Goal: Task Accomplishment & Management: Use online tool/utility

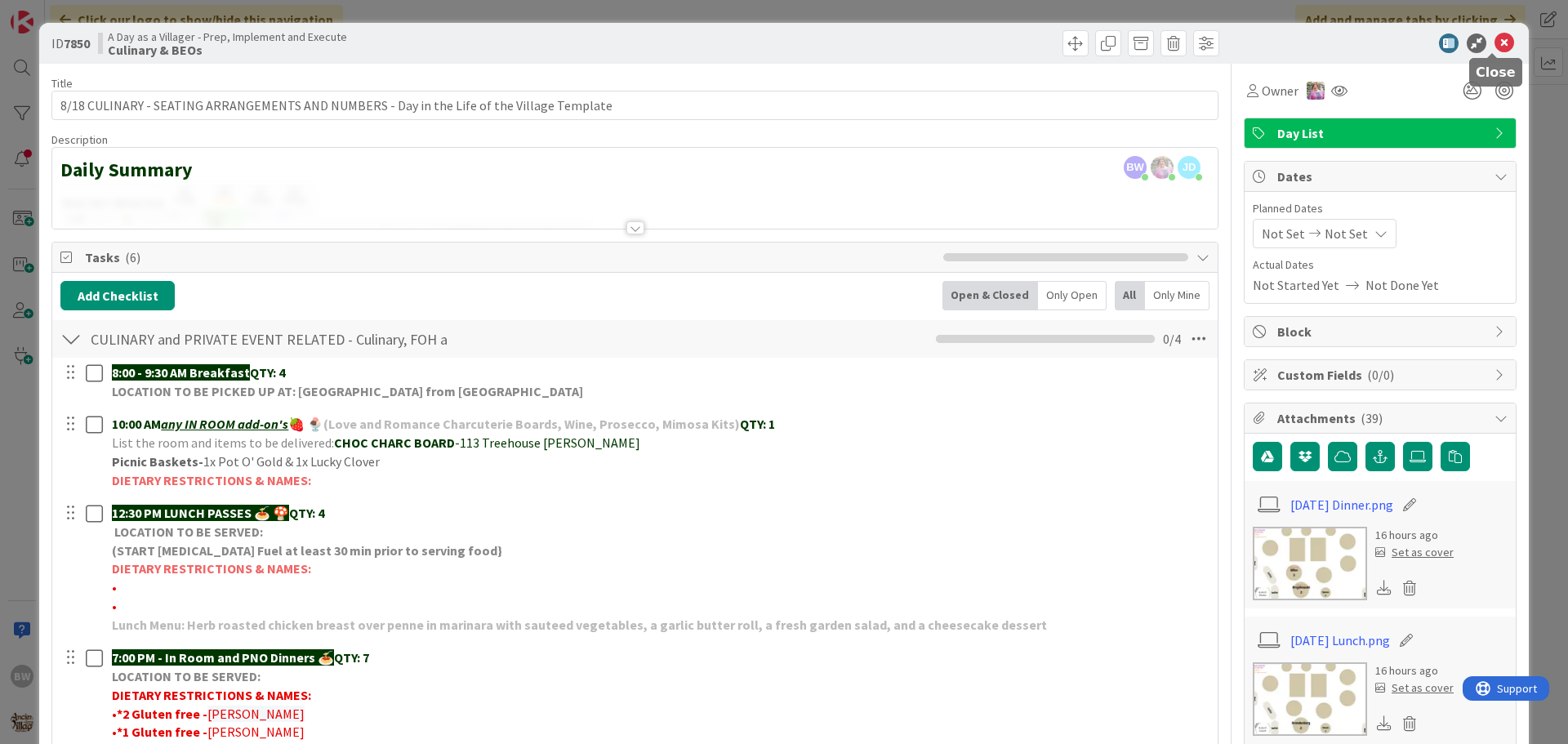
click at [1494, 42] on icon at bounding box center [1504, 43] width 20 height 20
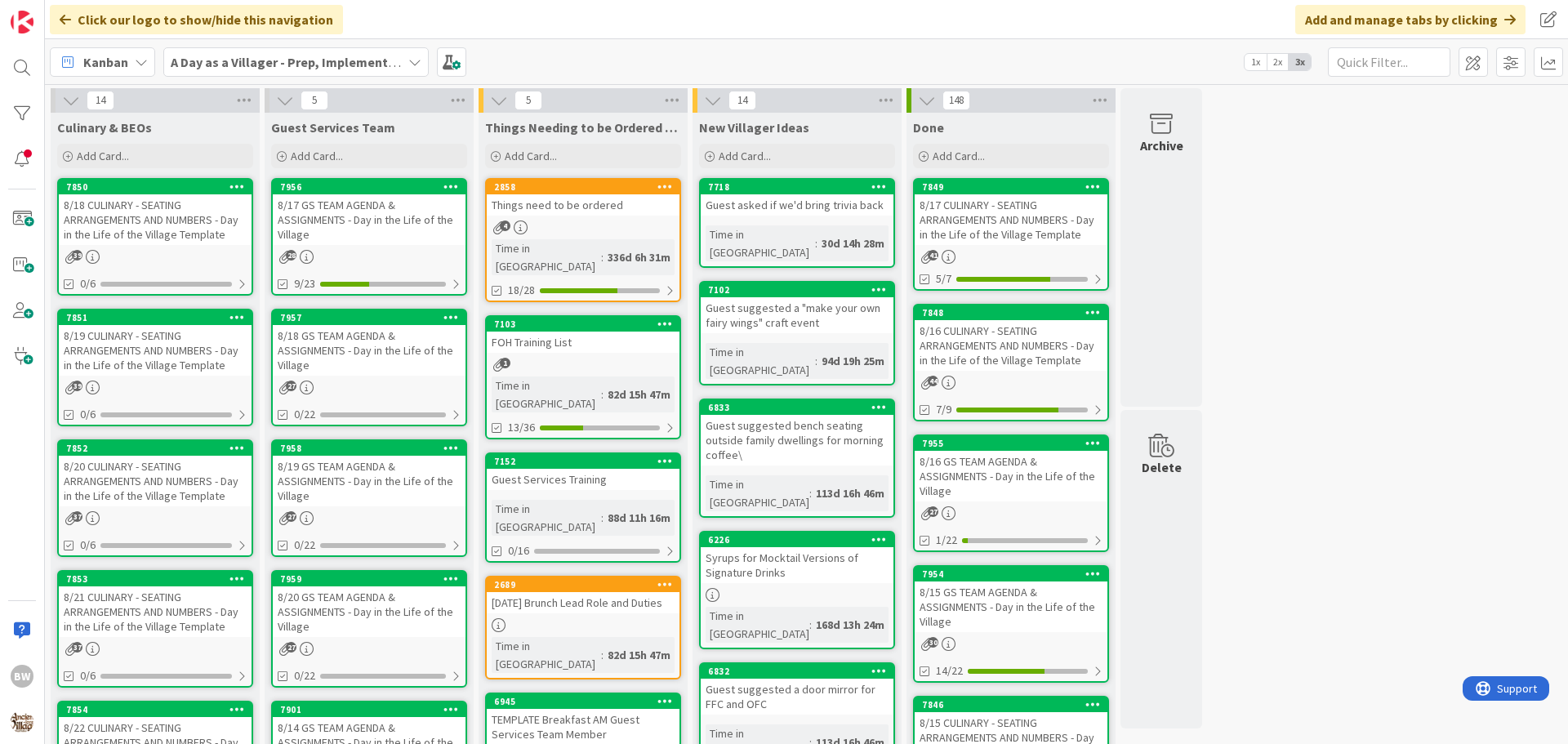
click at [155, 584] on div "7853" at bounding box center [155, 578] width 192 height 15
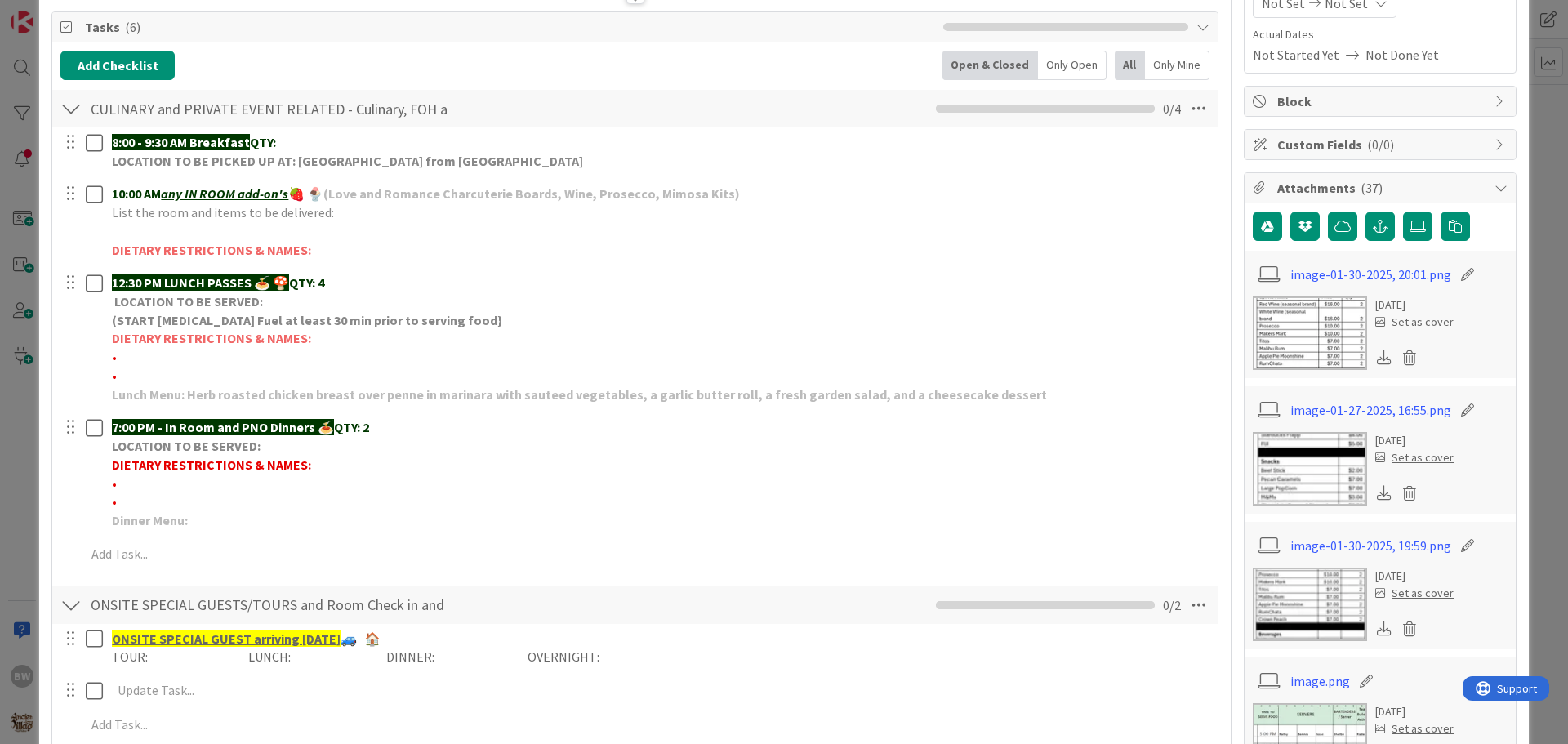
scroll to position [245, 0]
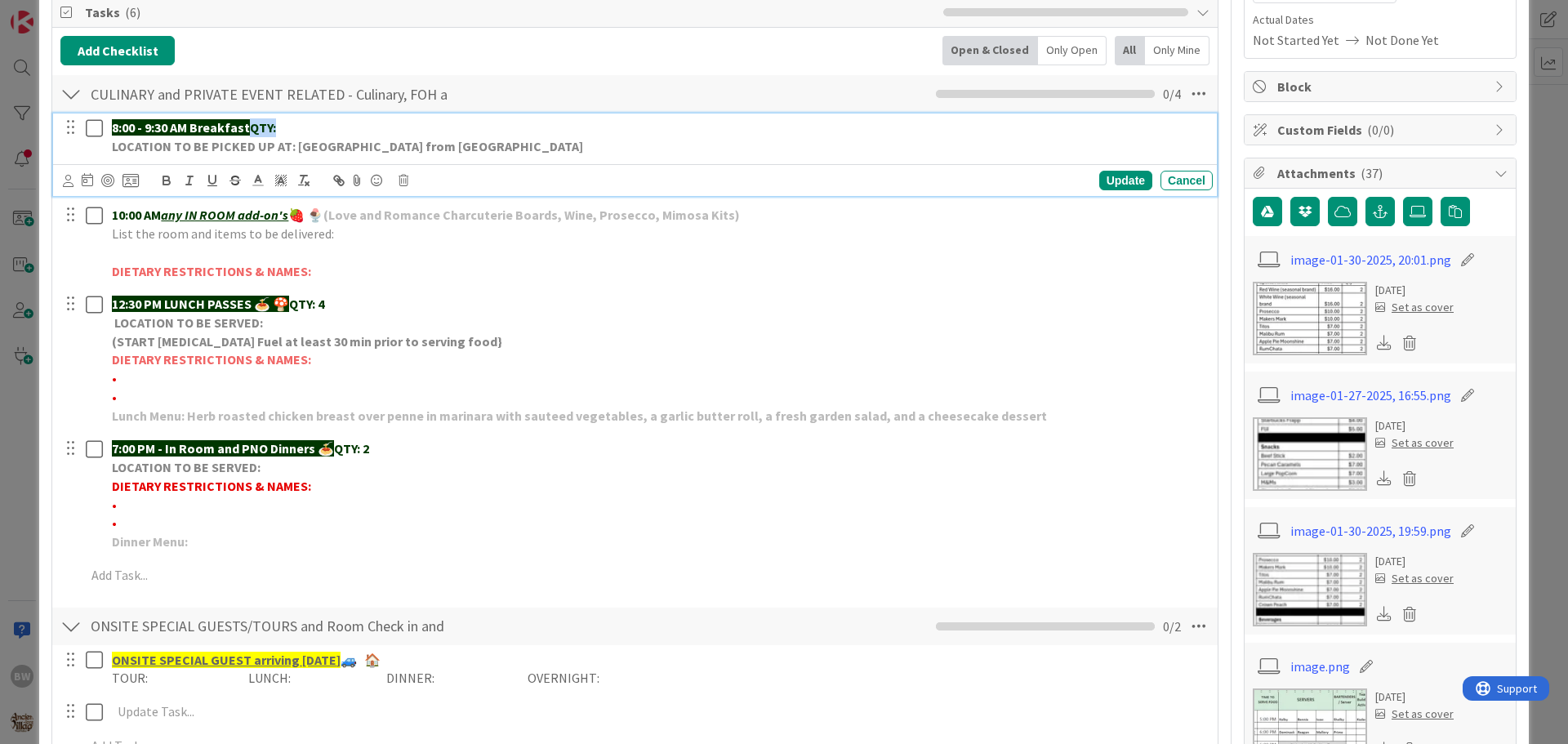
drag, startPoint x: 254, startPoint y: 124, endPoint x: 284, endPoint y: 120, distance: 30.3
click at [284, 120] on p "8:00 - 9:30 AM Breakfast QTY:" at bounding box center [659, 128] width 1094 height 19
copy strong "QTY:"
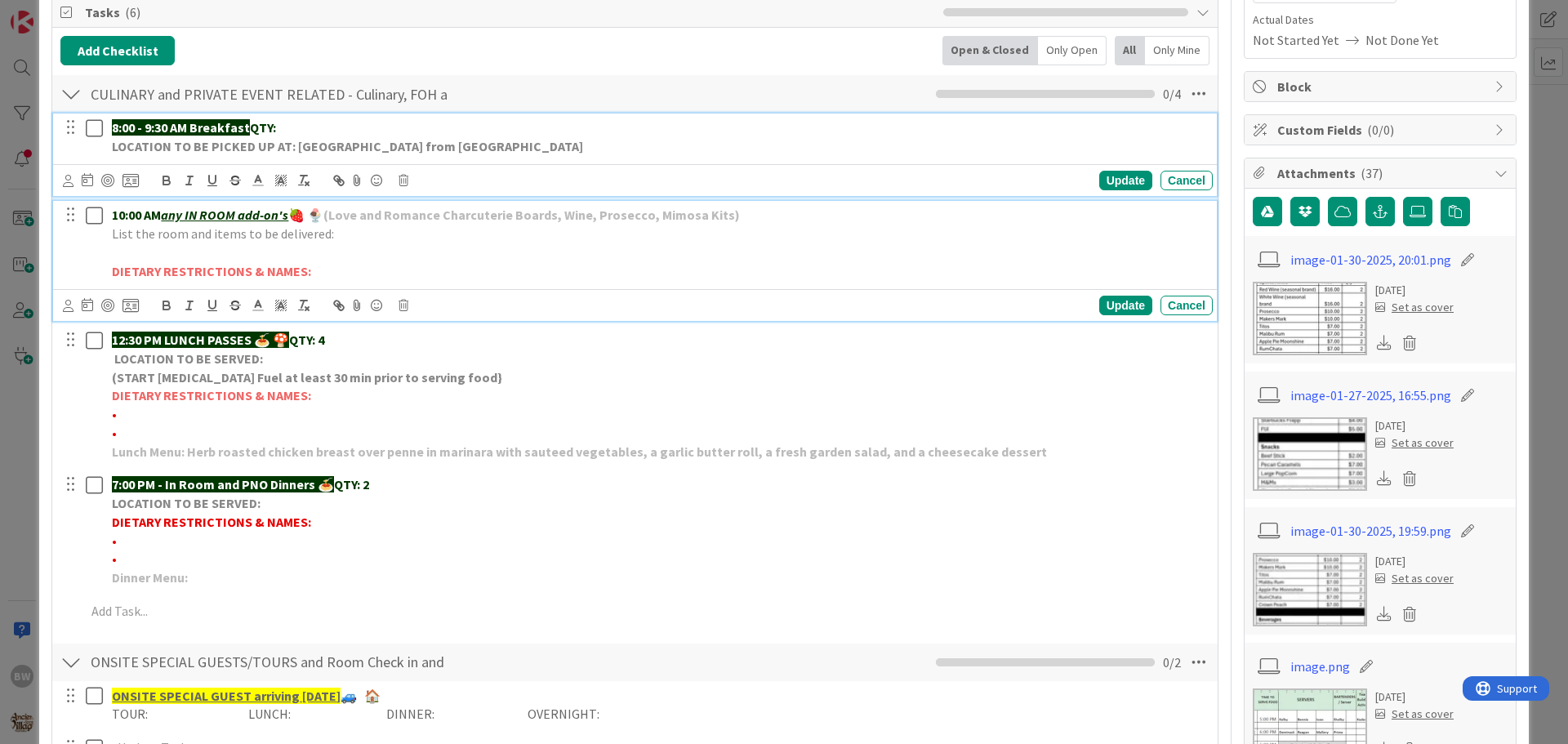
click at [750, 215] on p "10:00 AM any IN ROOM add-on's 🍓 🍨 (Love and Romance Charcuterie Boards, Wine, P…" at bounding box center [659, 215] width 1094 height 19
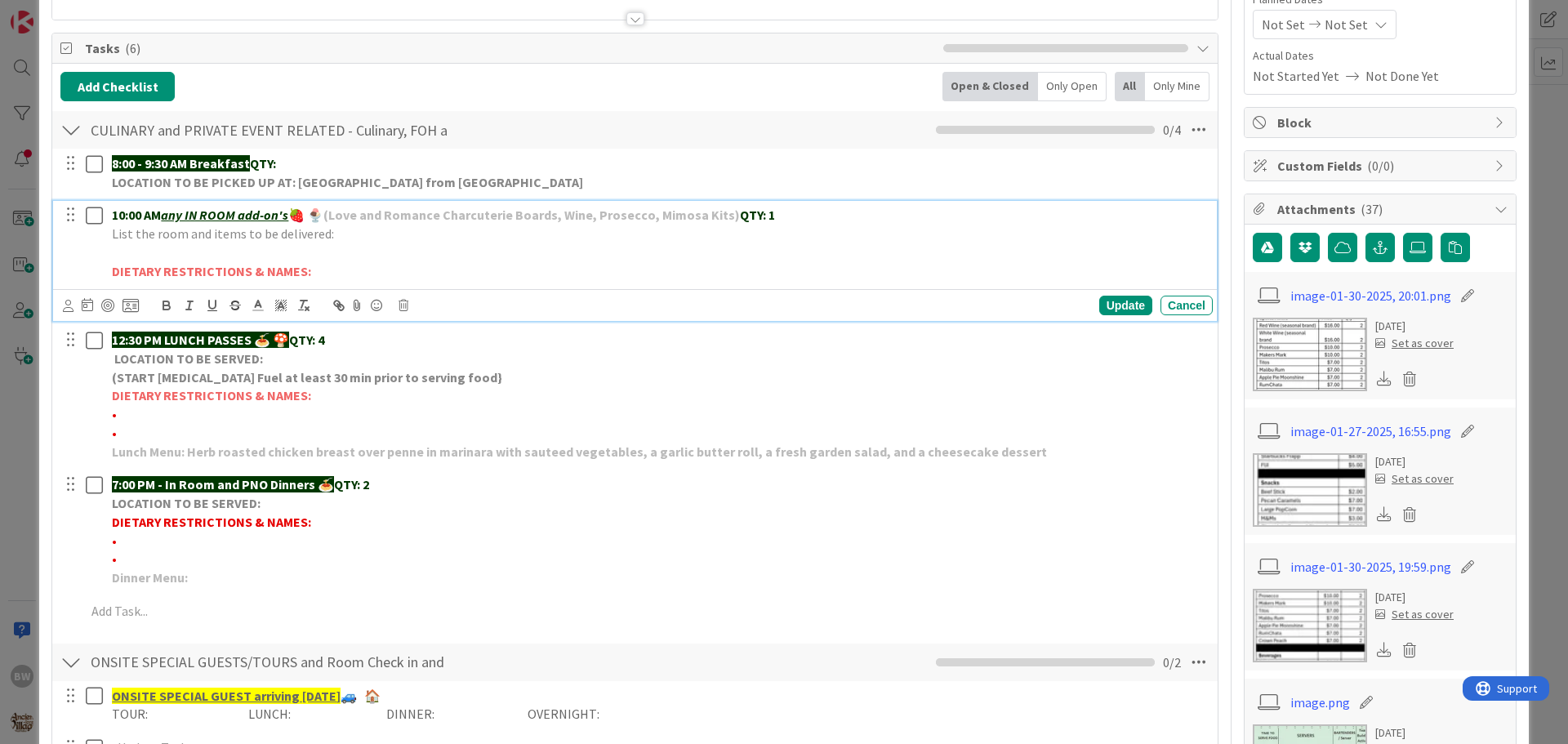
click at [340, 236] on p "List the room and items to be delivered:" at bounding box center [659, 234] width 1094 height 19
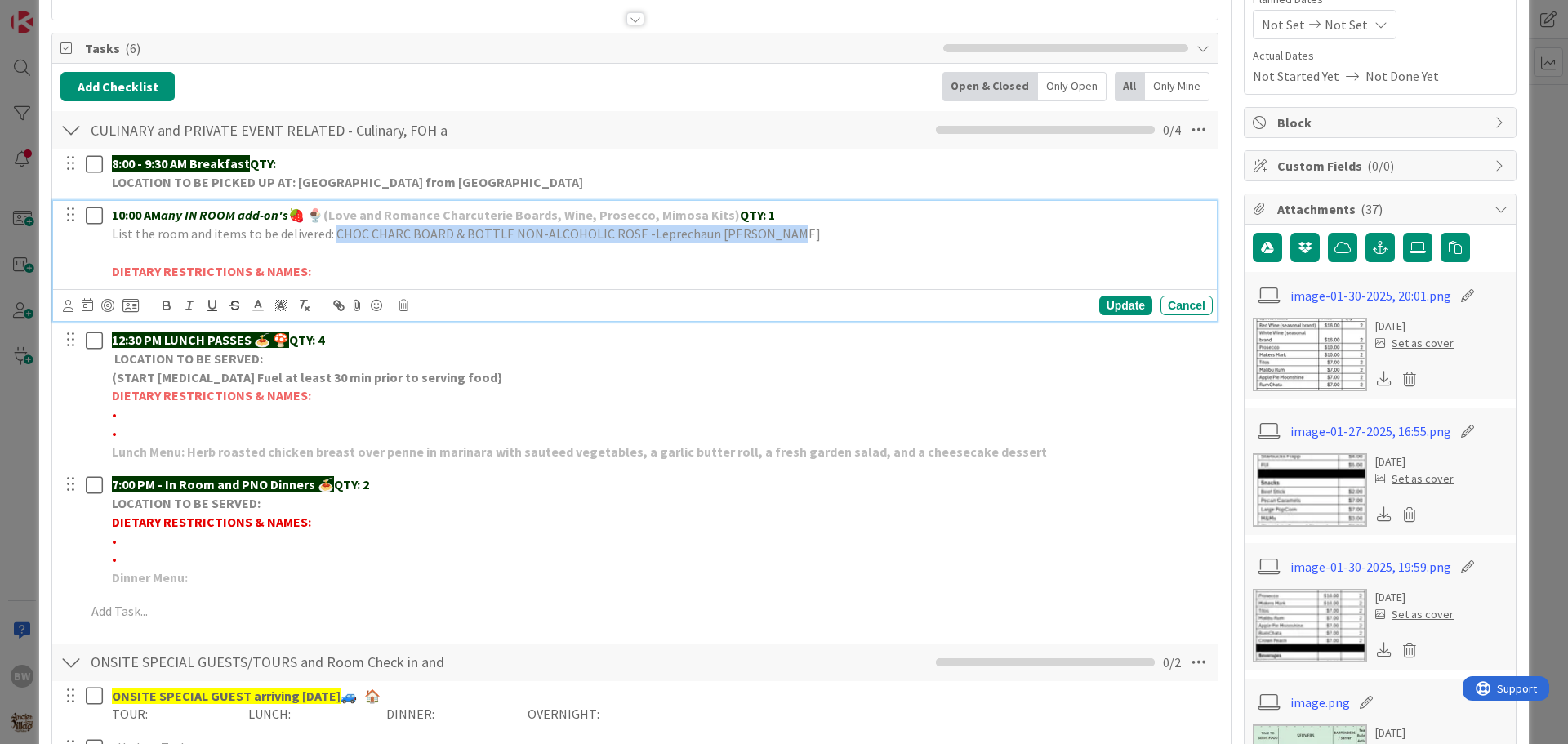
drag, startPoint x: 761, startPoint y: 238, endPoint x: 329, endPoint y: 238, distance: 432.0
click at [329, 238] on p "List the room and items to be delivered: CHOC CHARC BOARD & BOTTLE NON-ALCOHOLI…" at bounding box center [659, 234] width 1094 height 19
click at [255, 304] on polyline at bounding box center [258, 303] width 6 height 7
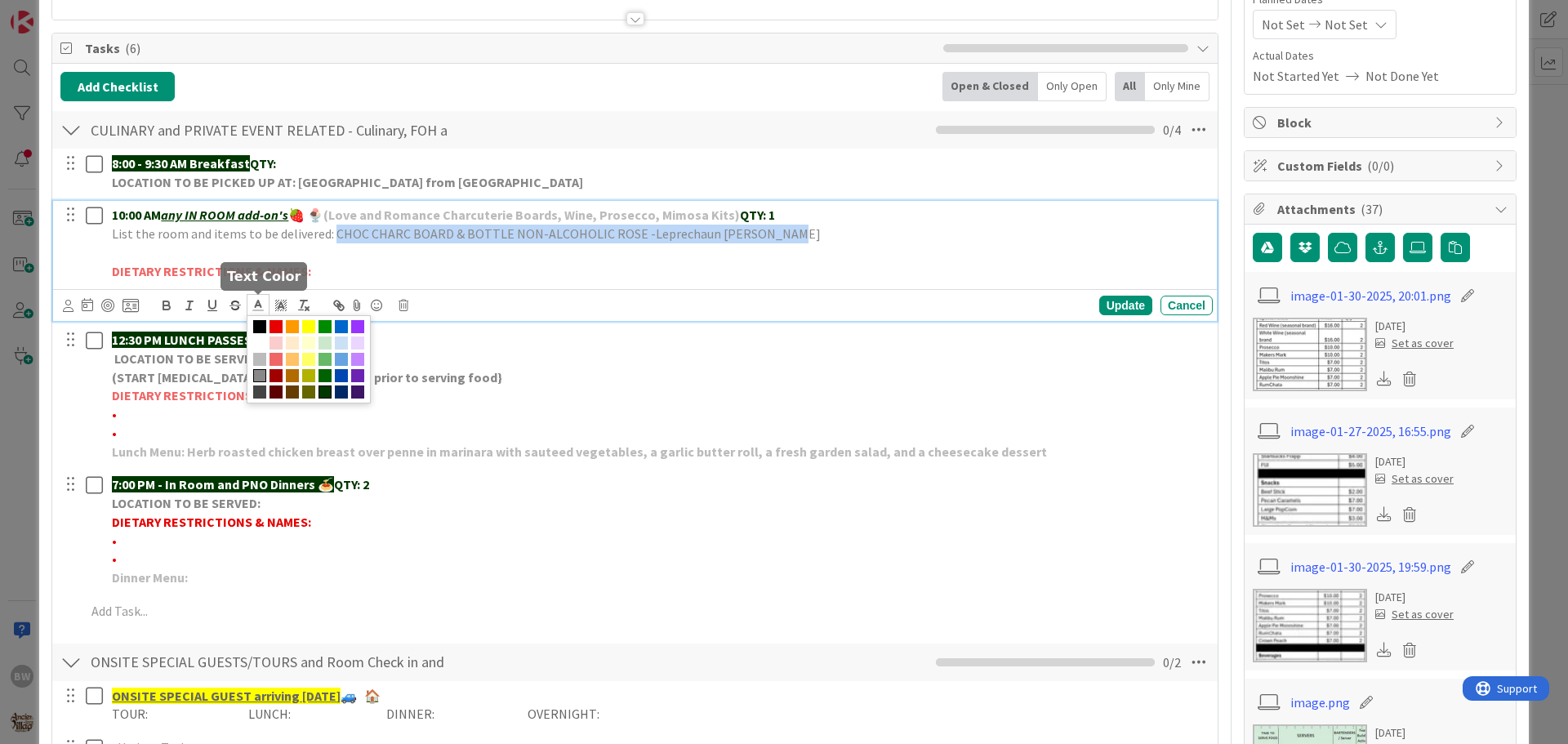
click at [327, 388] on span at bounding box center [324, 392] width 13 height 13
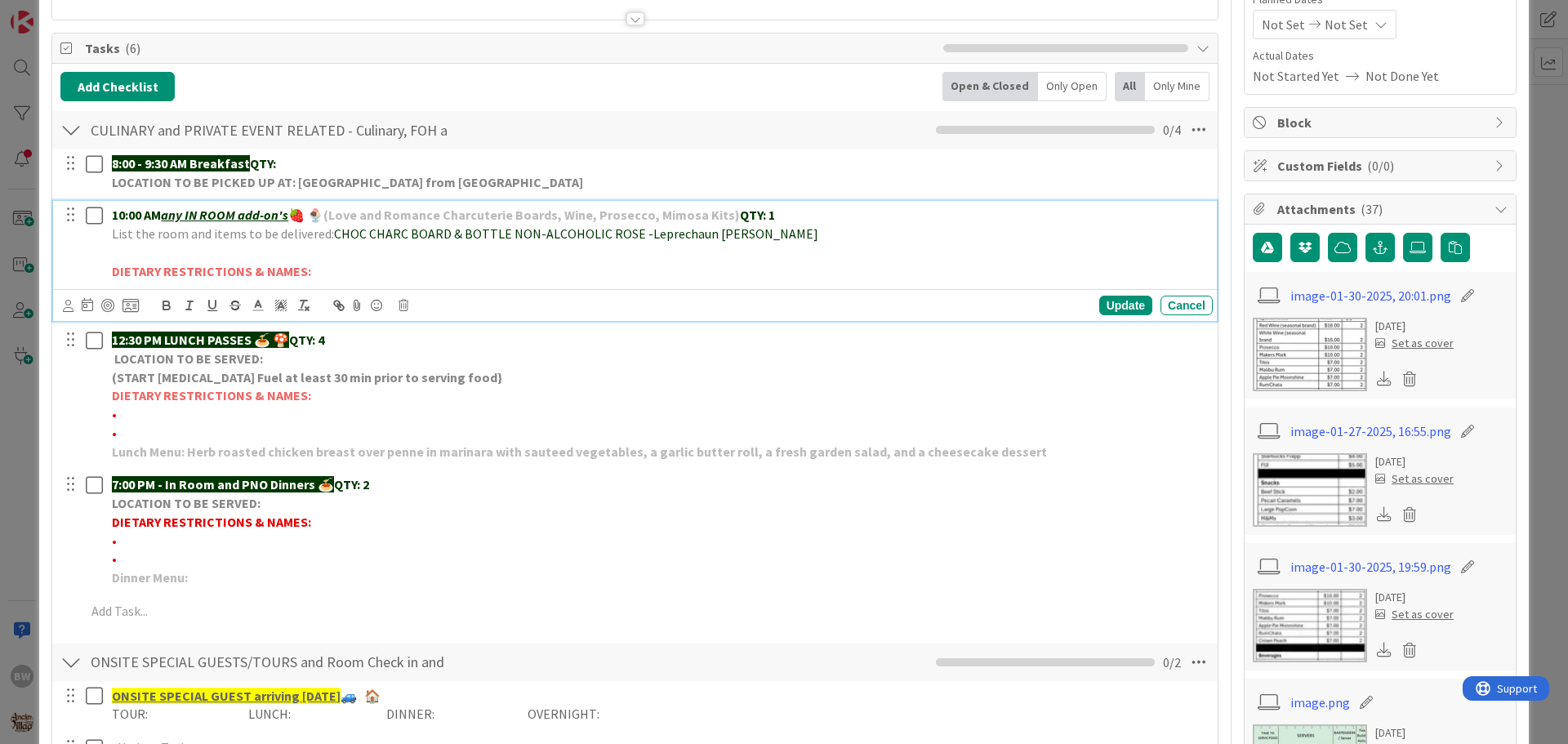
click at [406, 269] on p "DIETARY RESTRICTIONS & NAMES:" at bounding box center [659, 271] width 1094 height 19
drag, startPoint x: 629, startPoint y: 236, endPoint x: 333, endPoint y: 235, distance: 296.0
click at [334, 235] on span "CHOC CHARC BOARD & BOTTLE NON-ALCOHOLIC ROSE -Leprechaun [PERSON_NAME]" at bounding box center [575, 234] width 484 height 17
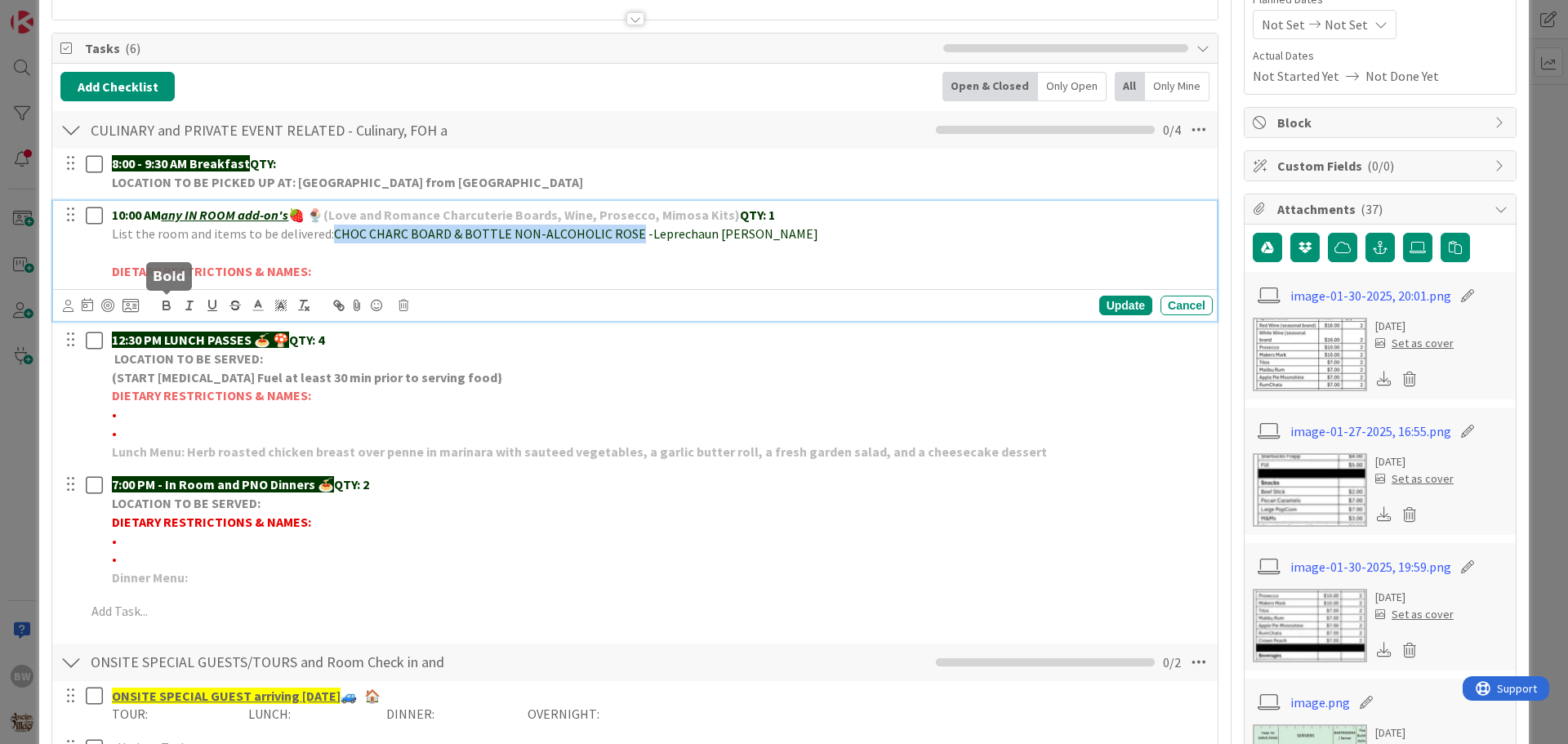
click at [164, 303] on icon "button" at bounding box center [166, 303] width 6 height 4
click at [463, 277] on p "DIETARY RESTRICTIONS & NAMES:" at bounding box center [659, 271] width 1094 height 19
click at [1108, 299] on div "Update" at bounding box center [1125, 305] width 53 height 20
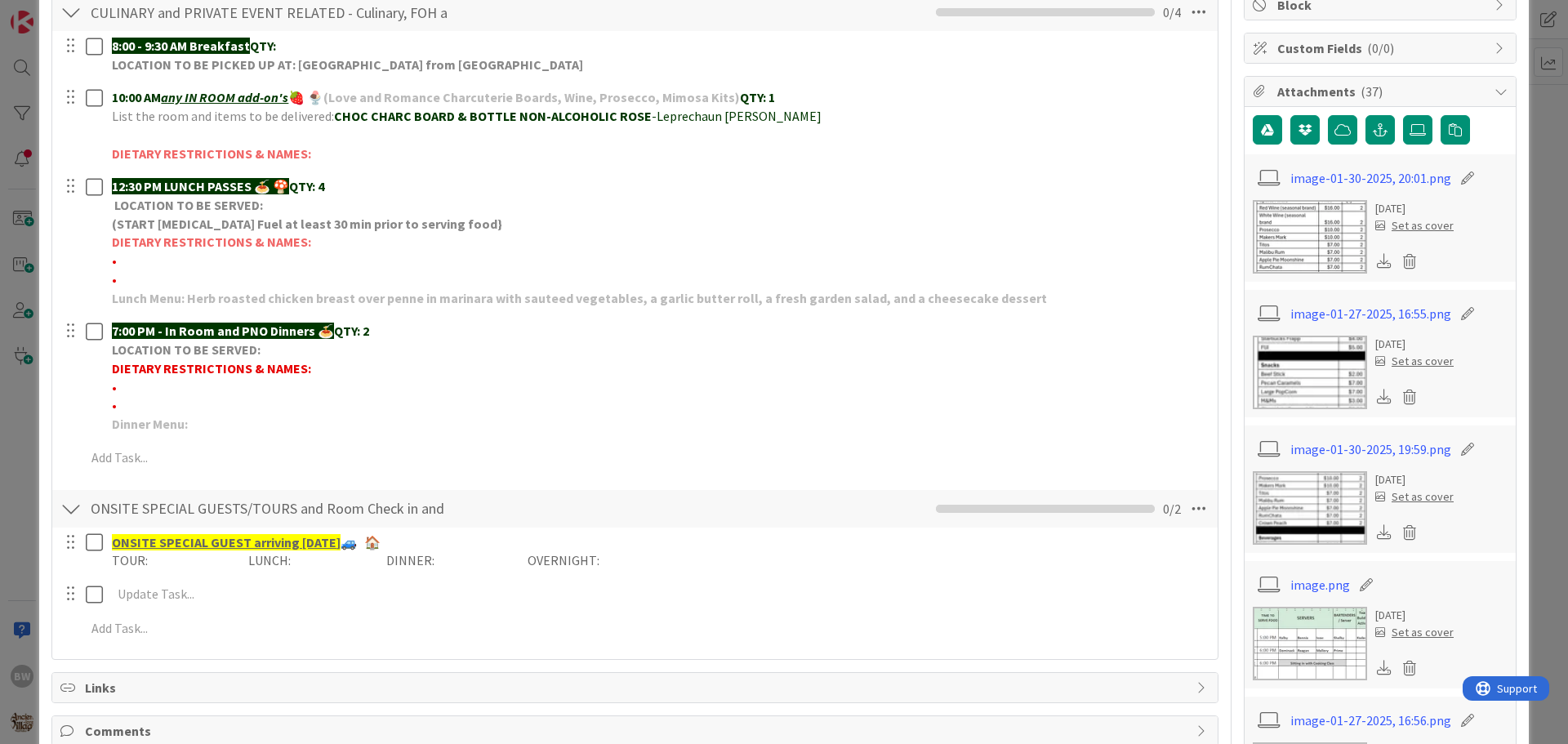
scroll to position [245, 0]
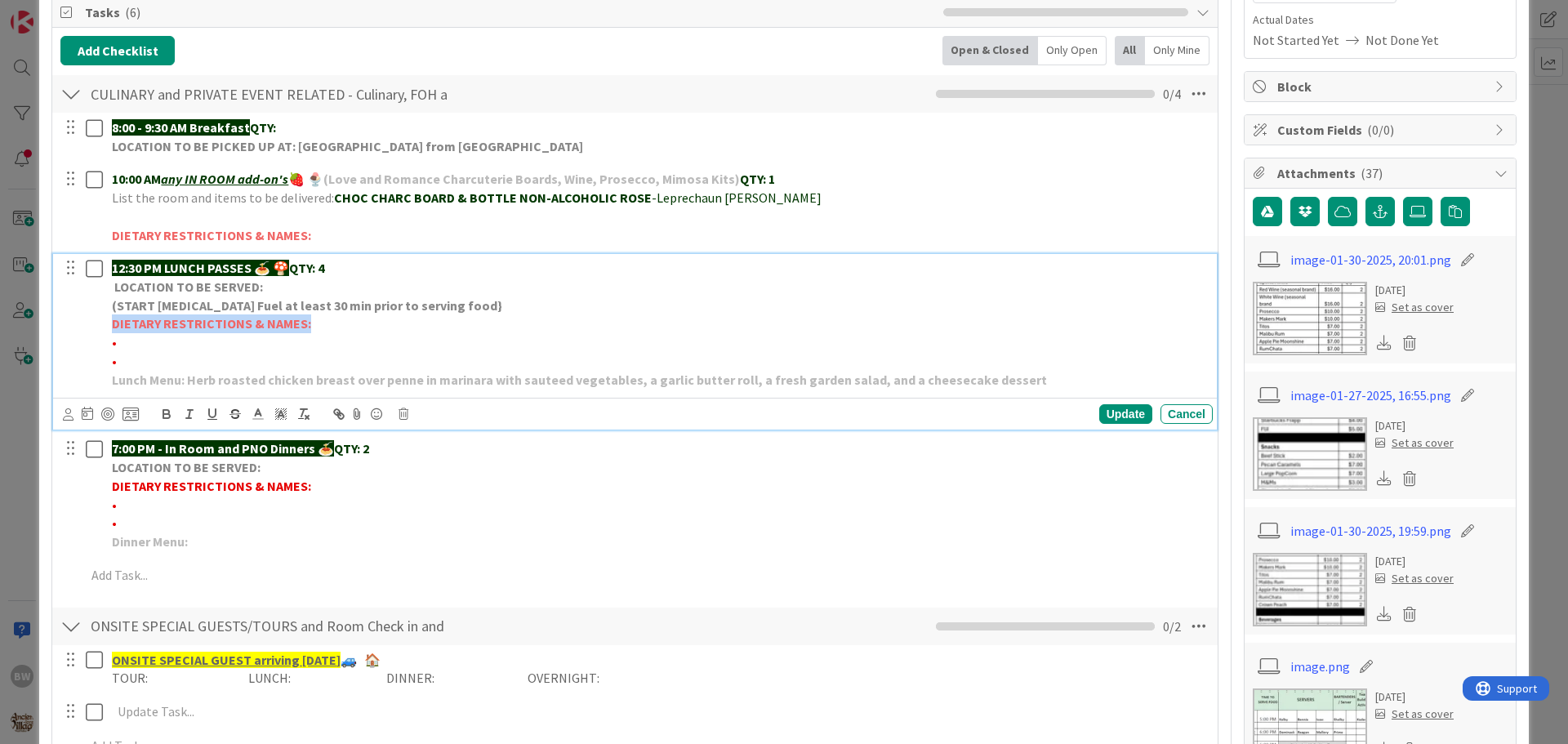
drag, startPoint x: 114, startPoint y: 318, endPoint x: 304, endPoint y: 321, distance: 190.0
click at [304, 321] on strong "DIETARY RESTRICTIONS & NAMES:" at bounding box center [211, 323] width 199 height 17
drag, startPoint x: 283, startPoint y: 321, endPoint x: 542, endPoint y: 264, distance: 265.2
click at [542, 264] on p "12:30 PM LUNCH PASSES 🍝 🍄 QTY: 4" at bounding box center [659, 268] width 1094 height 19
drag, startPoint x: 129, startPoint y: 361, endPoint x: 106, endPoint y: 328, distance: 40.2
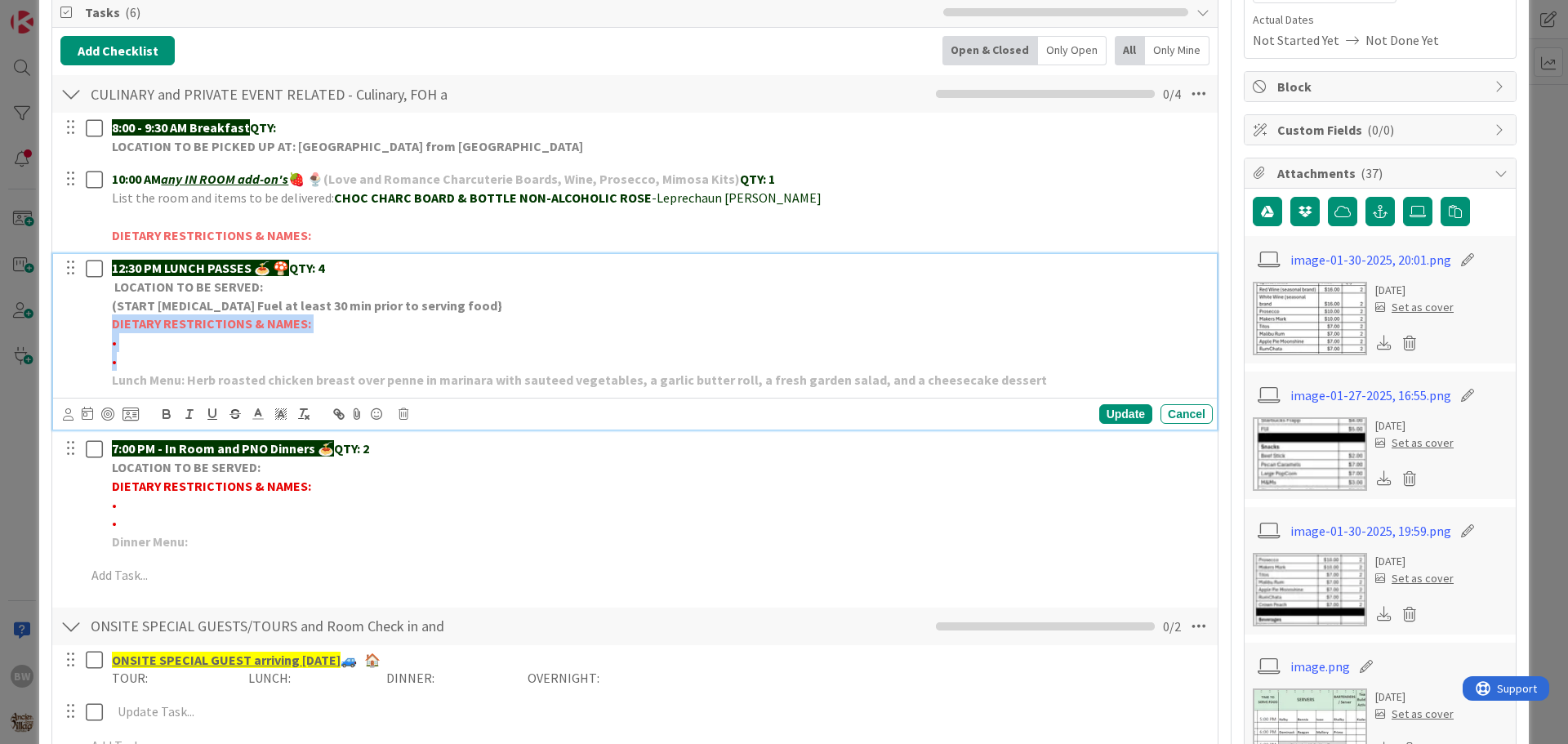
click at [106, 328] on div "12:30 PM LUNCH PASSES 🍝 🍄 QTY: 4 LOCATION TO BE SERVED: (START [MEDICAL_DATA] F…" at bounding box center [659, 324] width 1108 height 139
copy div "DIETARY RESTRICTIONS & NAMES: • •"
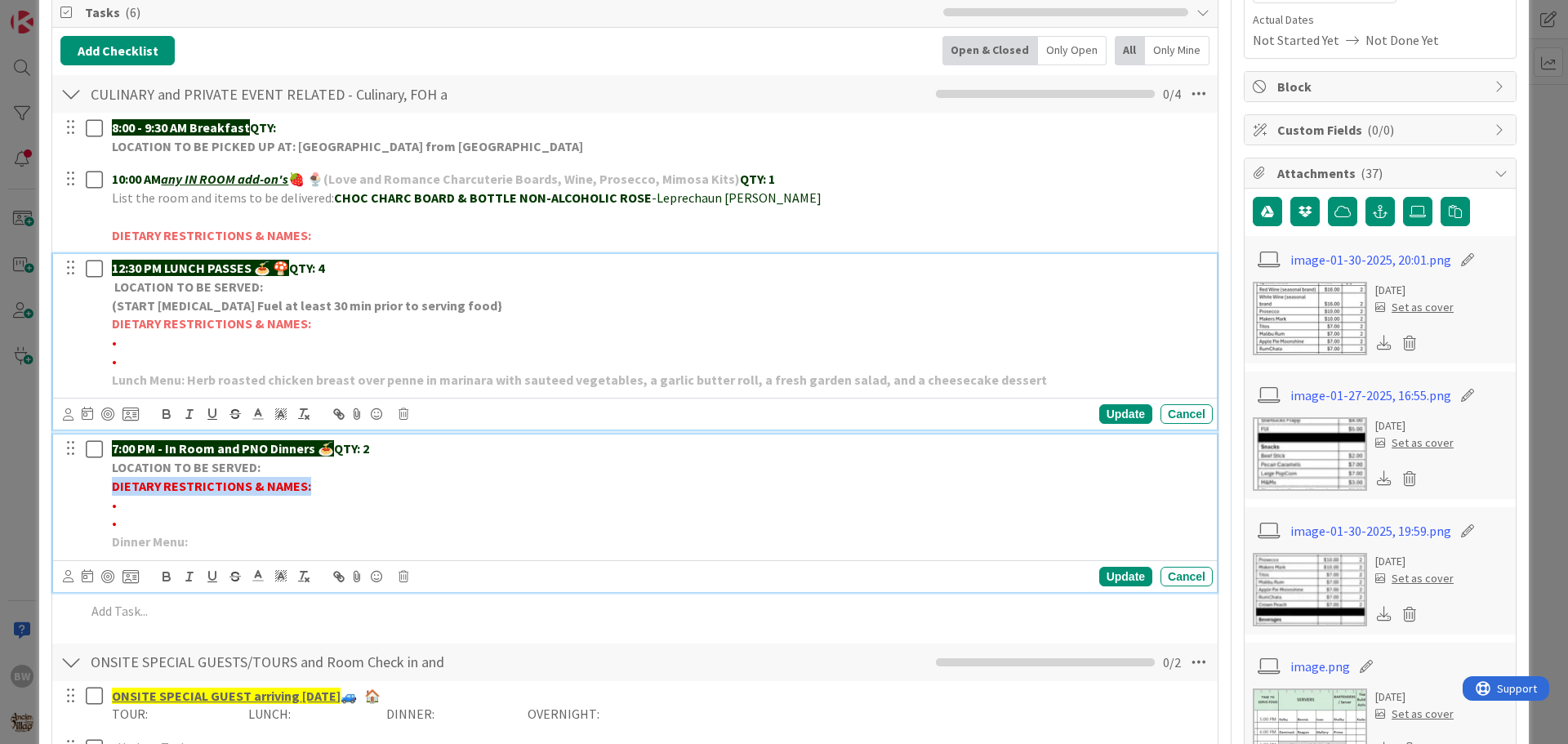
drag, startPoint x: 114, startPoint y: 486, endPoint x: 287, endPoint y: 482, distance: 173.0
click at [309, 483] on p "DIETARY RESTRICTIONS & NAMES:" at bounding box center [659, 486] width 1094 height 19
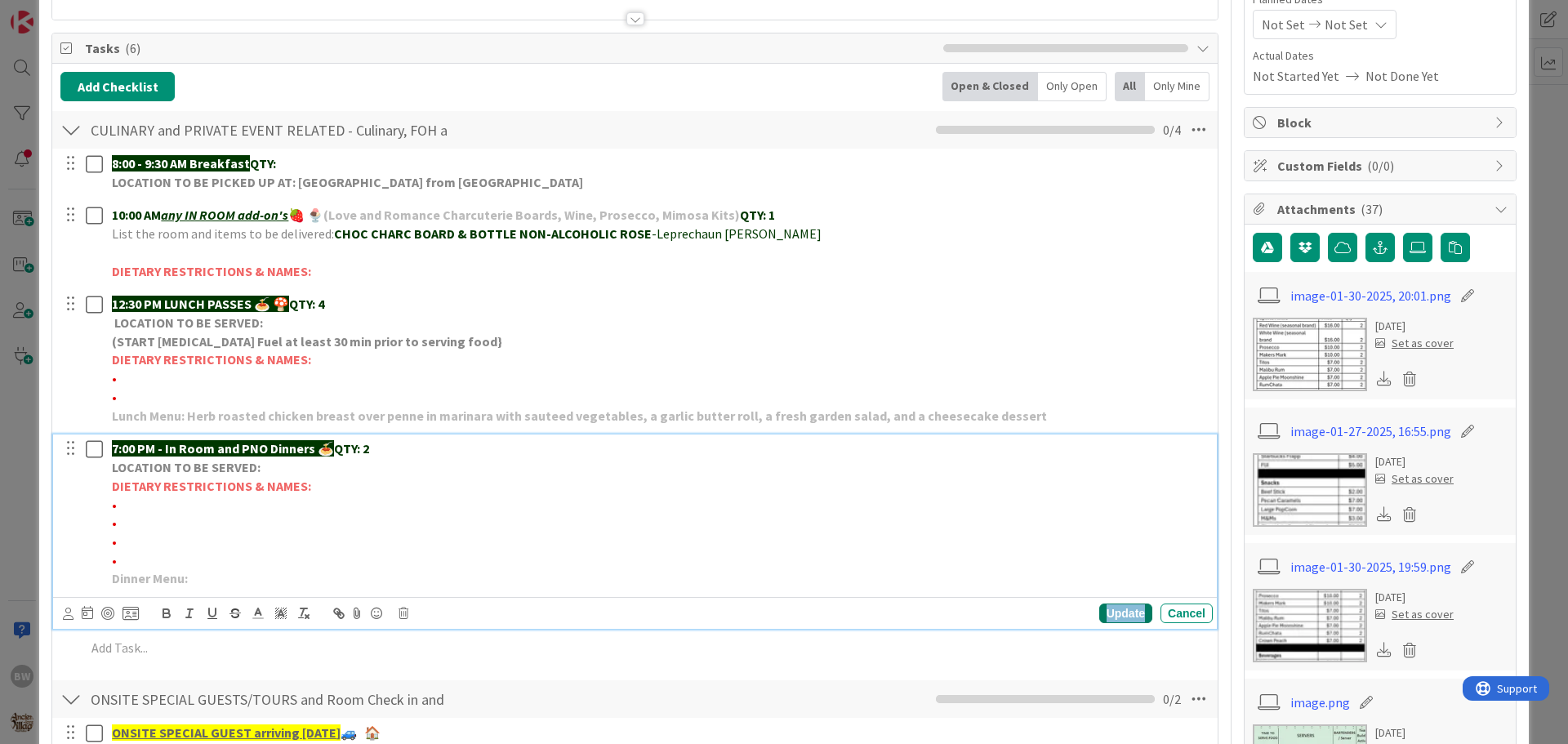
click at [1125, 614] on div "Update" at bounding box center [1125, 613] width 53 height 20
click at [142, 506] on p "•" at bounding box center [659, 505] width 1094 height 19
drag, startPoint x: 380, startPoint y: 502, endPoint x: 119, endPoint y: 503, distance: 261.0
click at [119, 503] on p "• *1 Dairy free vegetarian & *1 No pork- [PERSON_NAME]" at bounding box center [659, 505] width 1094 height 19
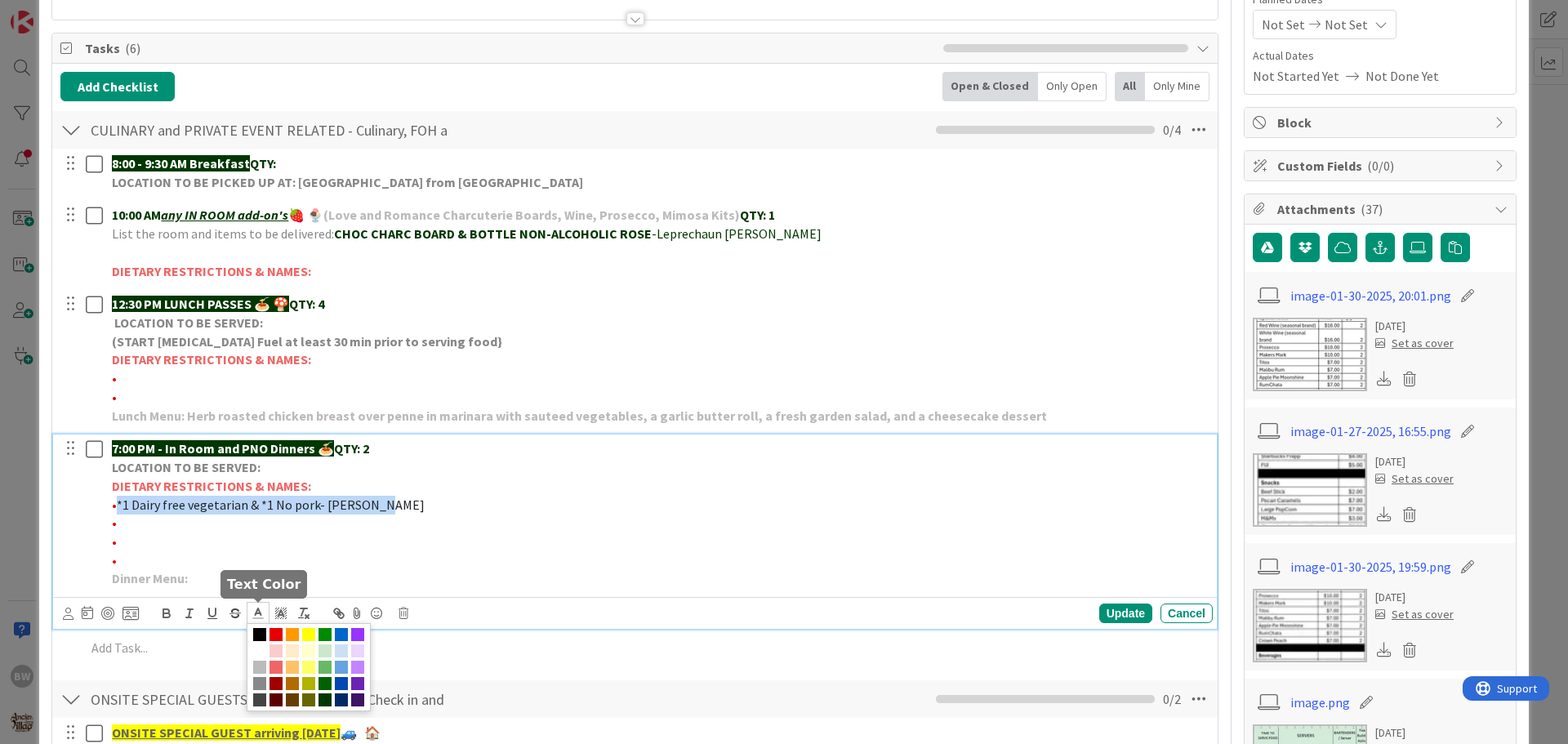
click at [259, 614] on icon at bounding box center [257, 612] width 15 height 15
click at [279, 632] on span at bounding box center [275, 634] width 13 height 13
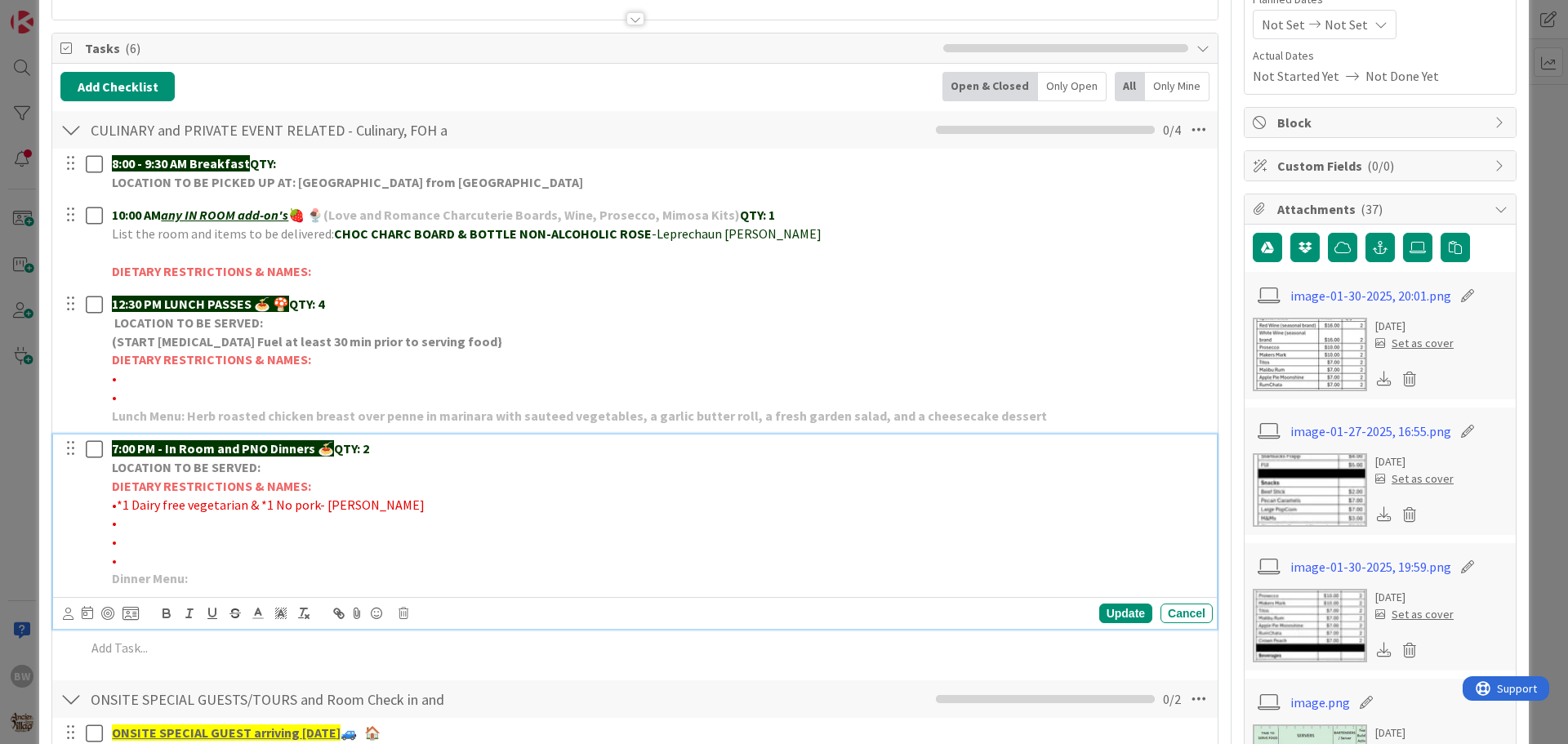
click at [279, 554] on p "•" at bounding box center [659, 559] width 1094 height 19
drag, startPoint x: 313, startPoint y: 503, endPoint x: 117, endPoint y: 505, distance: 196.0
click at [117, 505] on span "*1 Dairy free vegetarian & *1 No pork- [PERSON_NAME]" at bounding box center [271, 505] width 308 height 17
click at [167, 611] on icon "button" at bounding box center [166, 612] width 15 height 15
click at [406, 537] on p "•" at bounding box center [659, 541] width 1094 height 19
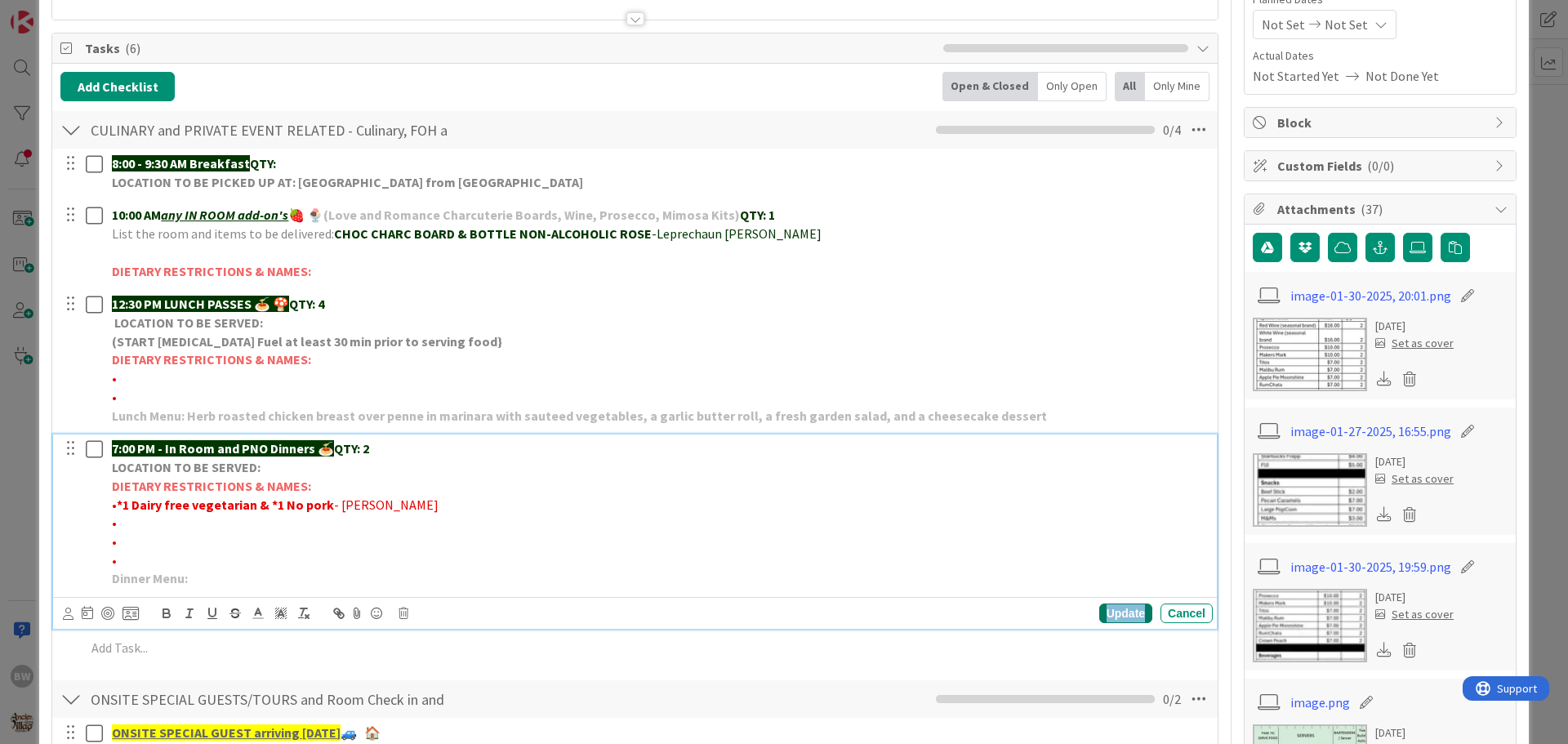
click at [1113, 614] on div "Update" at bounding box center [1125, 613] width 53 height 20
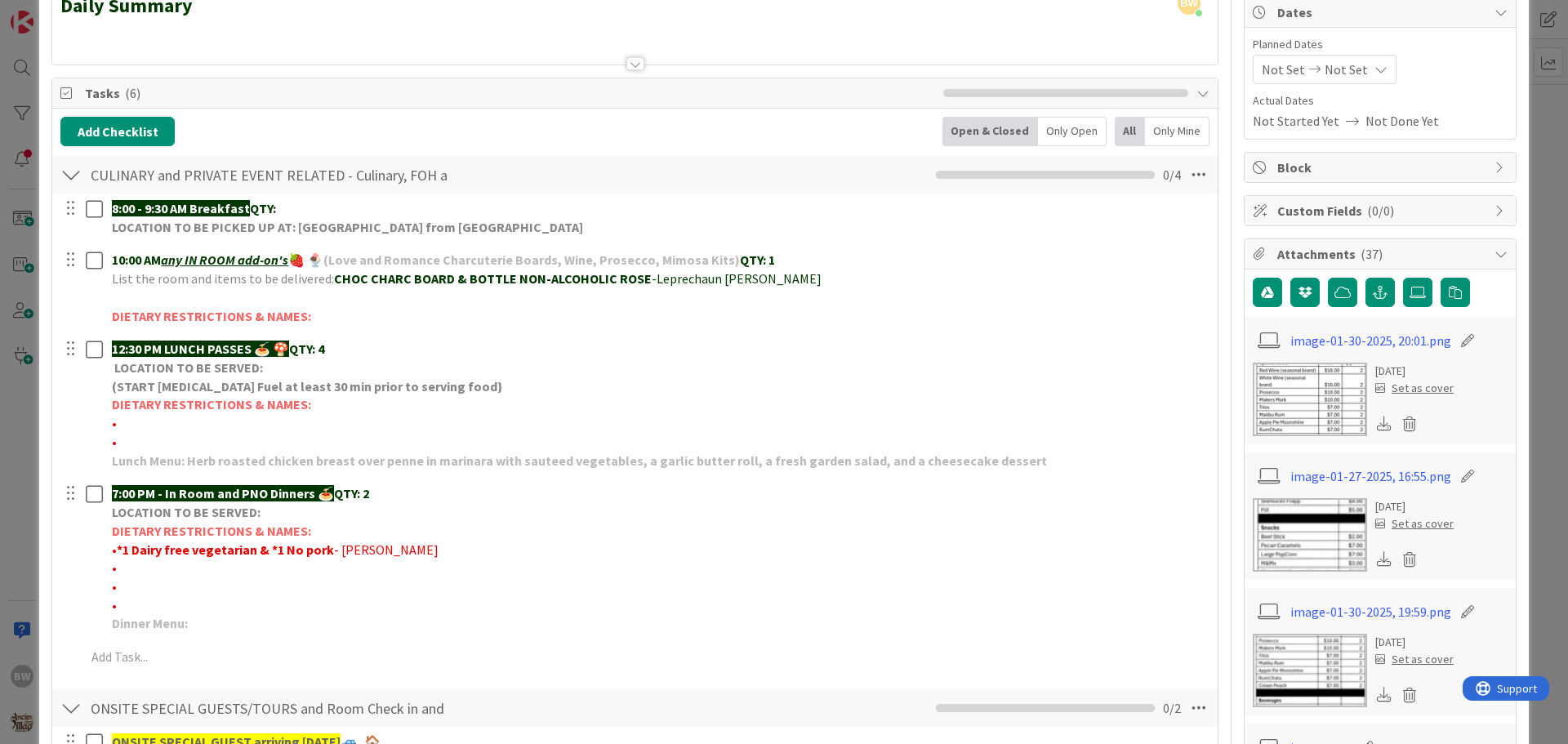
scroll to position [0, 0]
